Goal: Navigation & Orientation: Go to known website

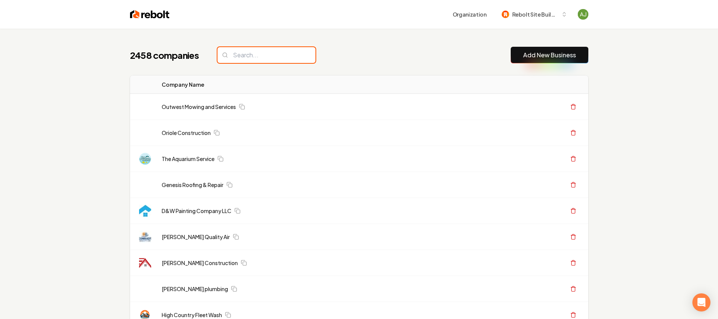
click at [239, 53] on input "search" at bounding box center [267, 55] width 98 height 16
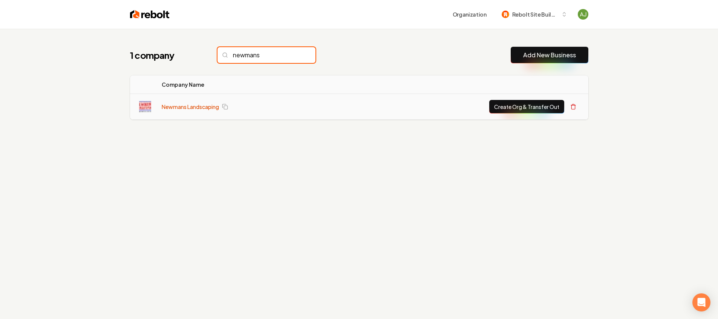
type input "newmans"
click at [186, 103] on link "Newmans Landscaping" at bounding box center [190, 107] width 57 height 8
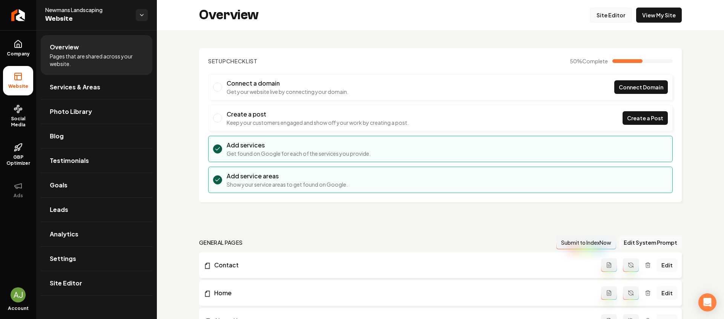
click at [602, 16] on link "Site Editor" at bounding box center [610, 15] width 41 height 15
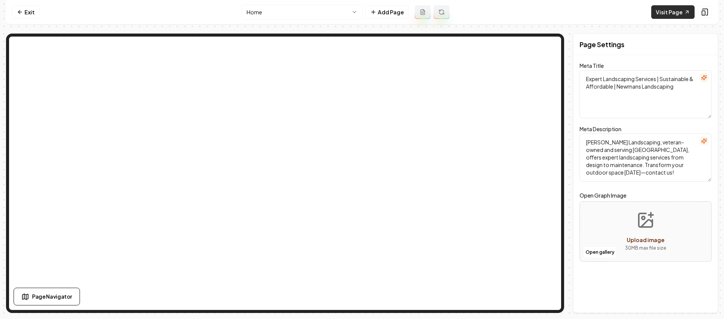
click at [673, 11] on link "Visit Page" at bounding box center [672, 12] width 43 height 14
